Goal: Task Accomplishment & Management: Manage account settings

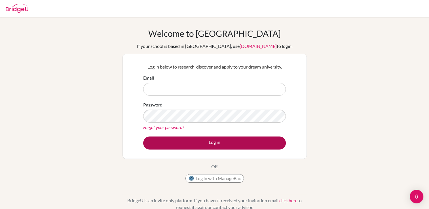
type input "[EMAIL_ADDRESS][DOMAIN_NAME]"
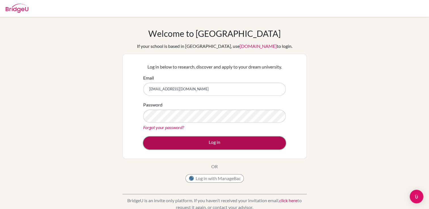
click at [226, 145] on button "Log in" at bounding box center [214, 143] width 143 height 13
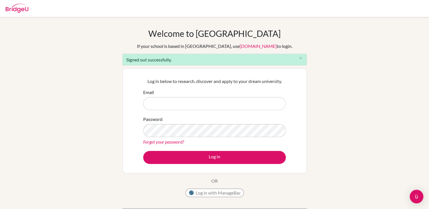
type input "[EMAIL_ADDRESS][DOMAIN_NAME]"
click at [213, 158] on button "Log in" at bounding box center [214, 157] width 143 height 13
